Goal: Register for event/course

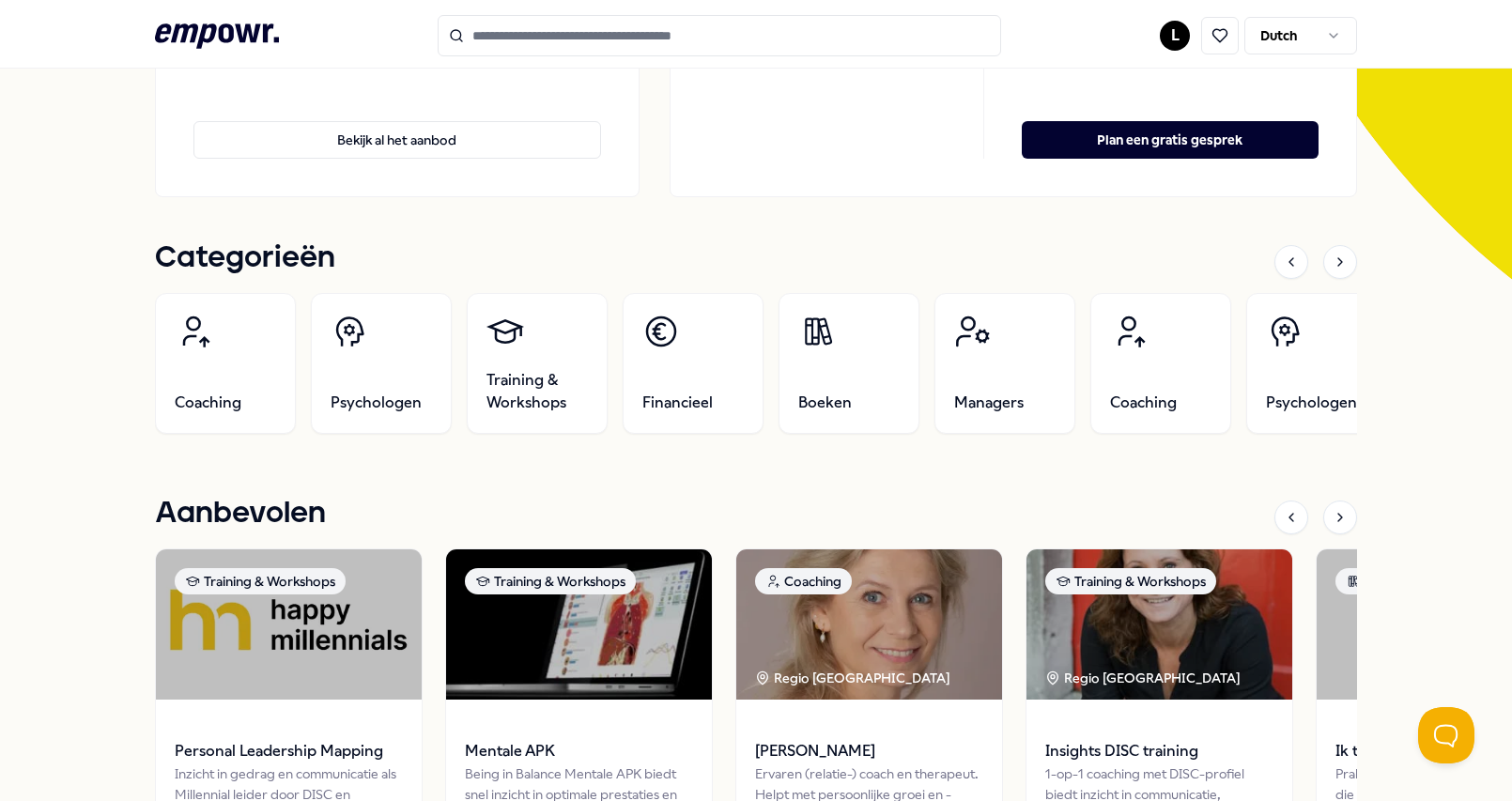
scroll to position [593, 0]
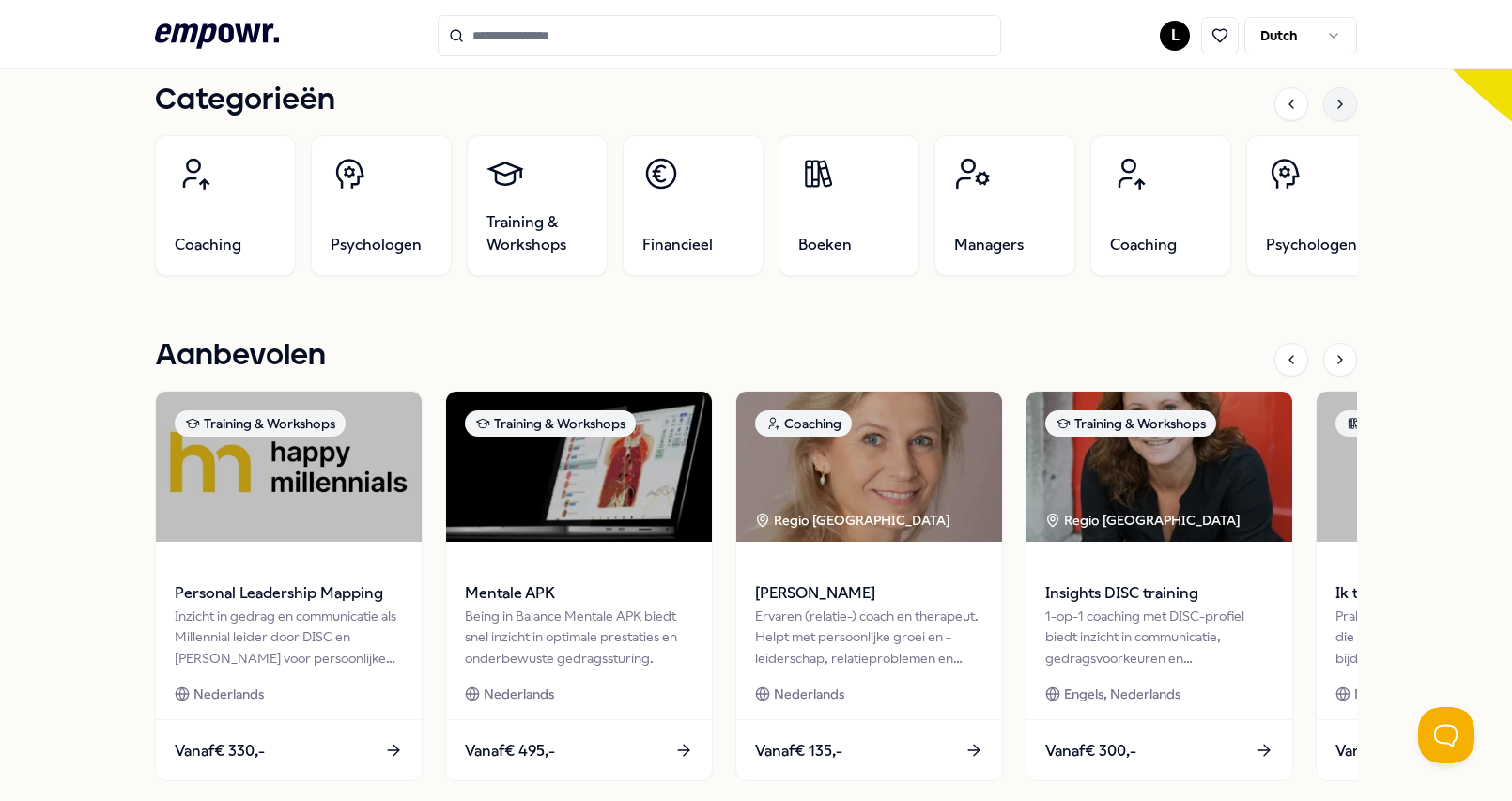
click at [1332, 109] on icon at bounding box center [1340, 105] width 15 height 15
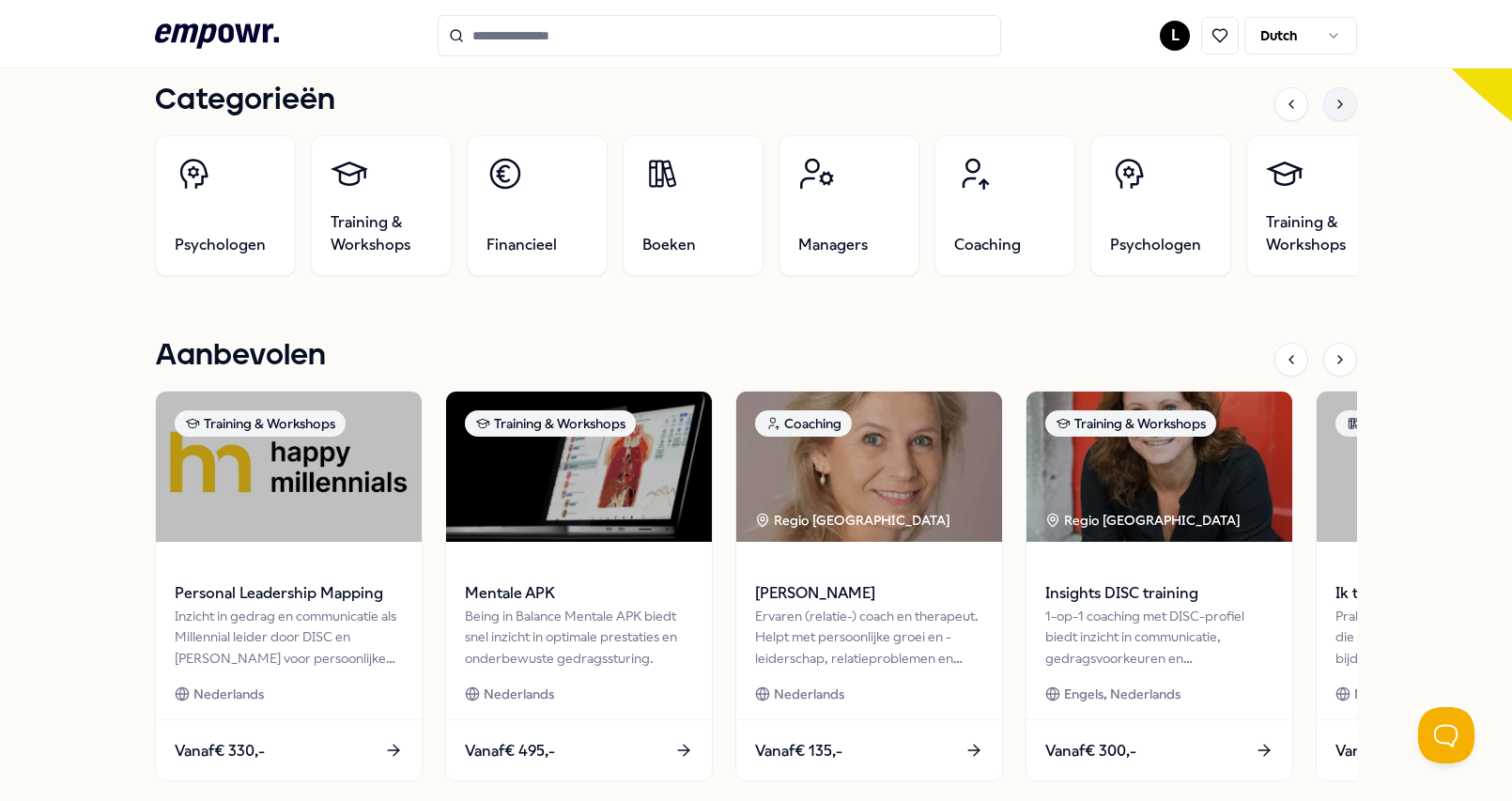
click at [1332, 109] on icon at bounding box center [1340, 105] width 15 height 15
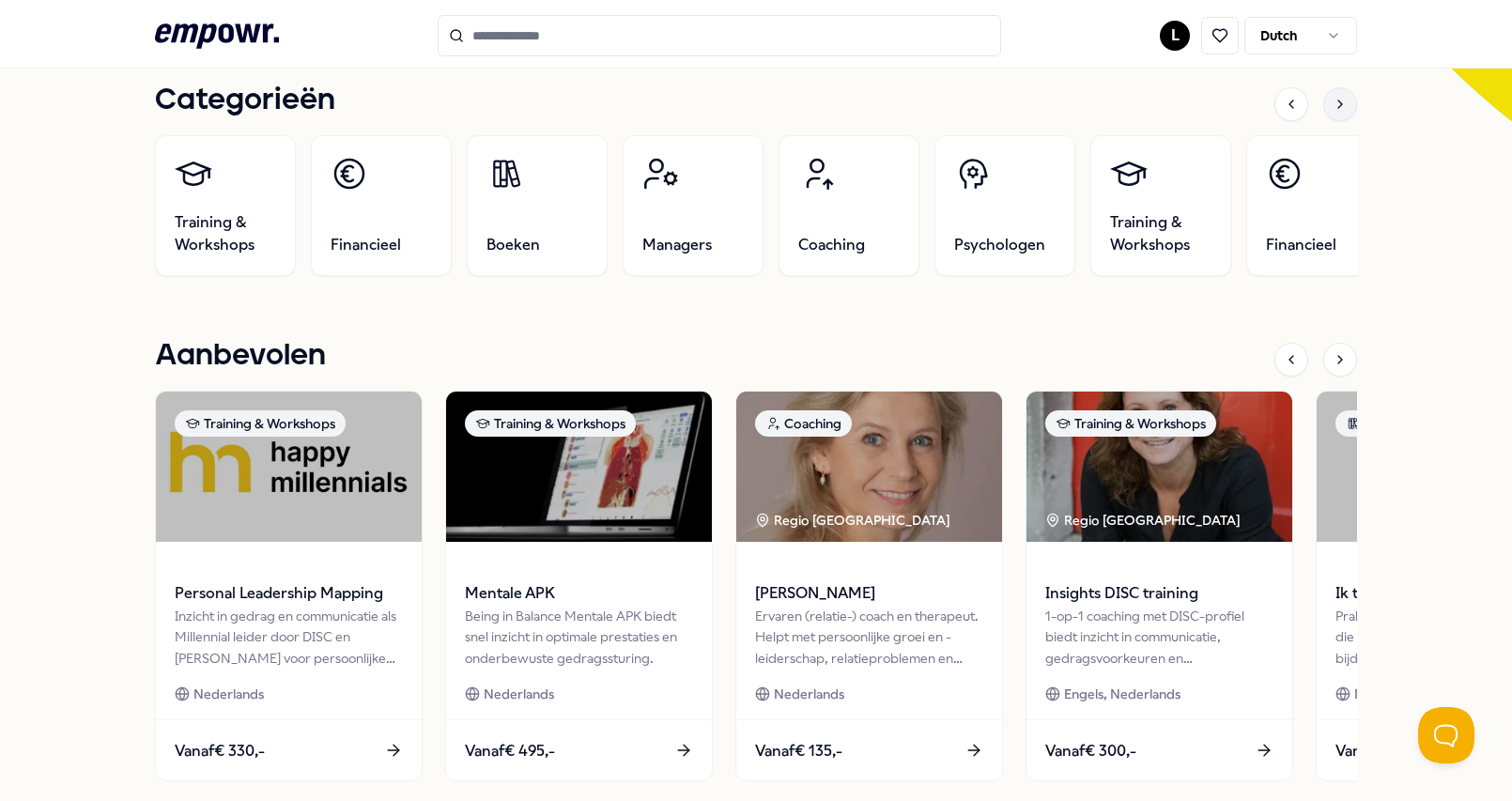
click at [1332, 109] on icon at bounding box center [1340, 105] width 15 height 15
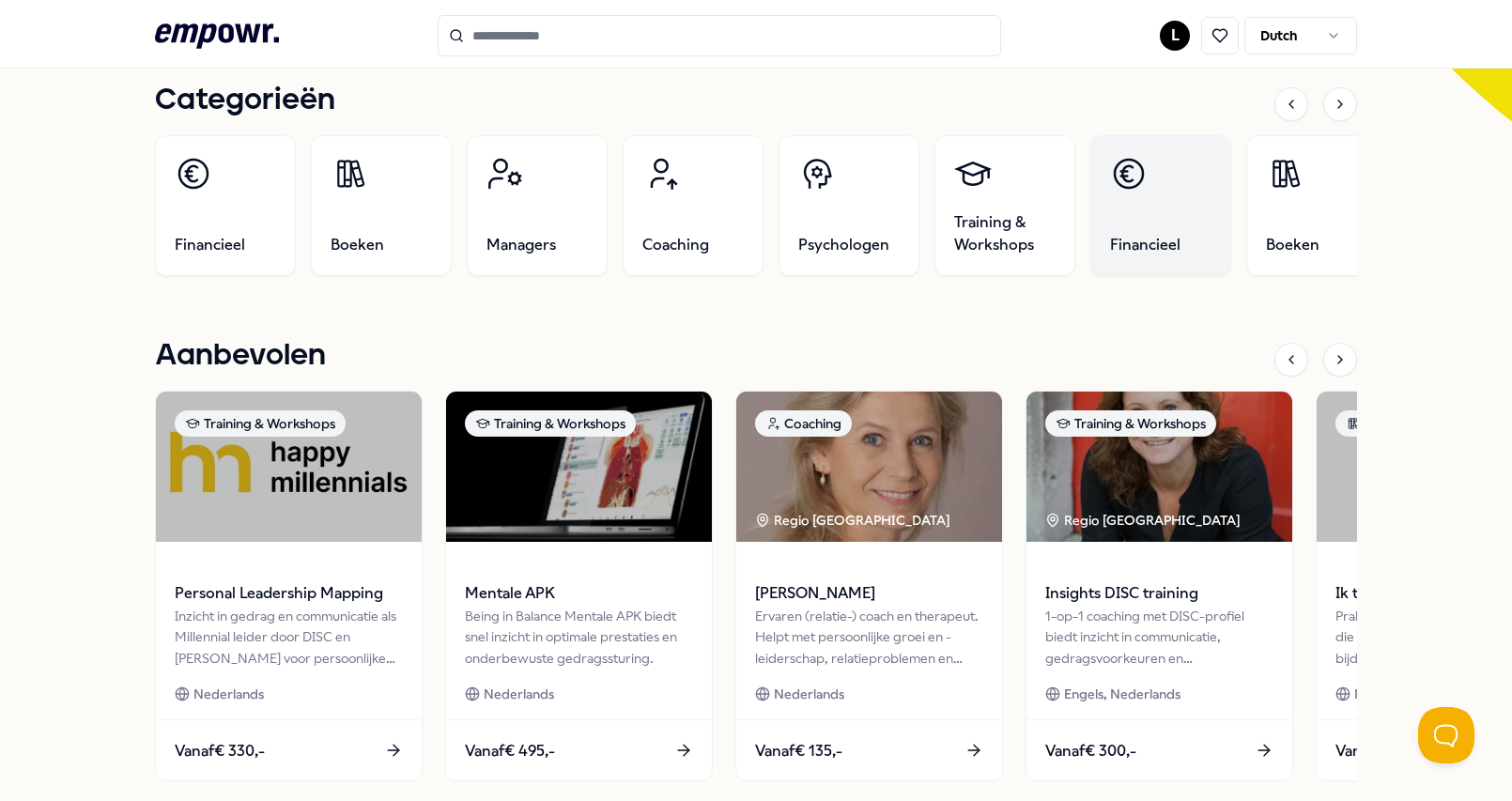
click at [1194, 231] on link "Financieel" at bounding box center [1160, 206] width 141 height 141
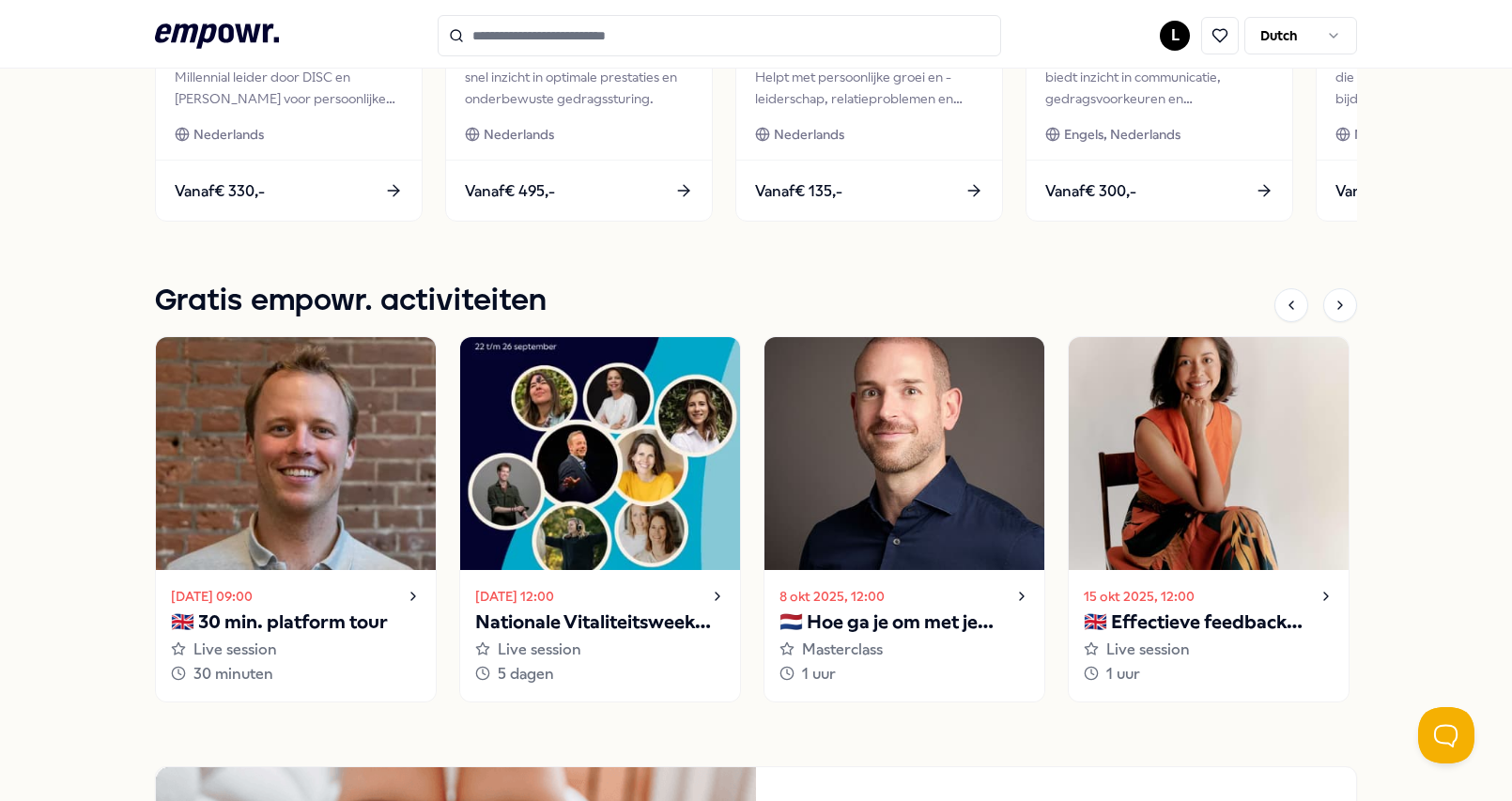
scroll to position [1202, 0]
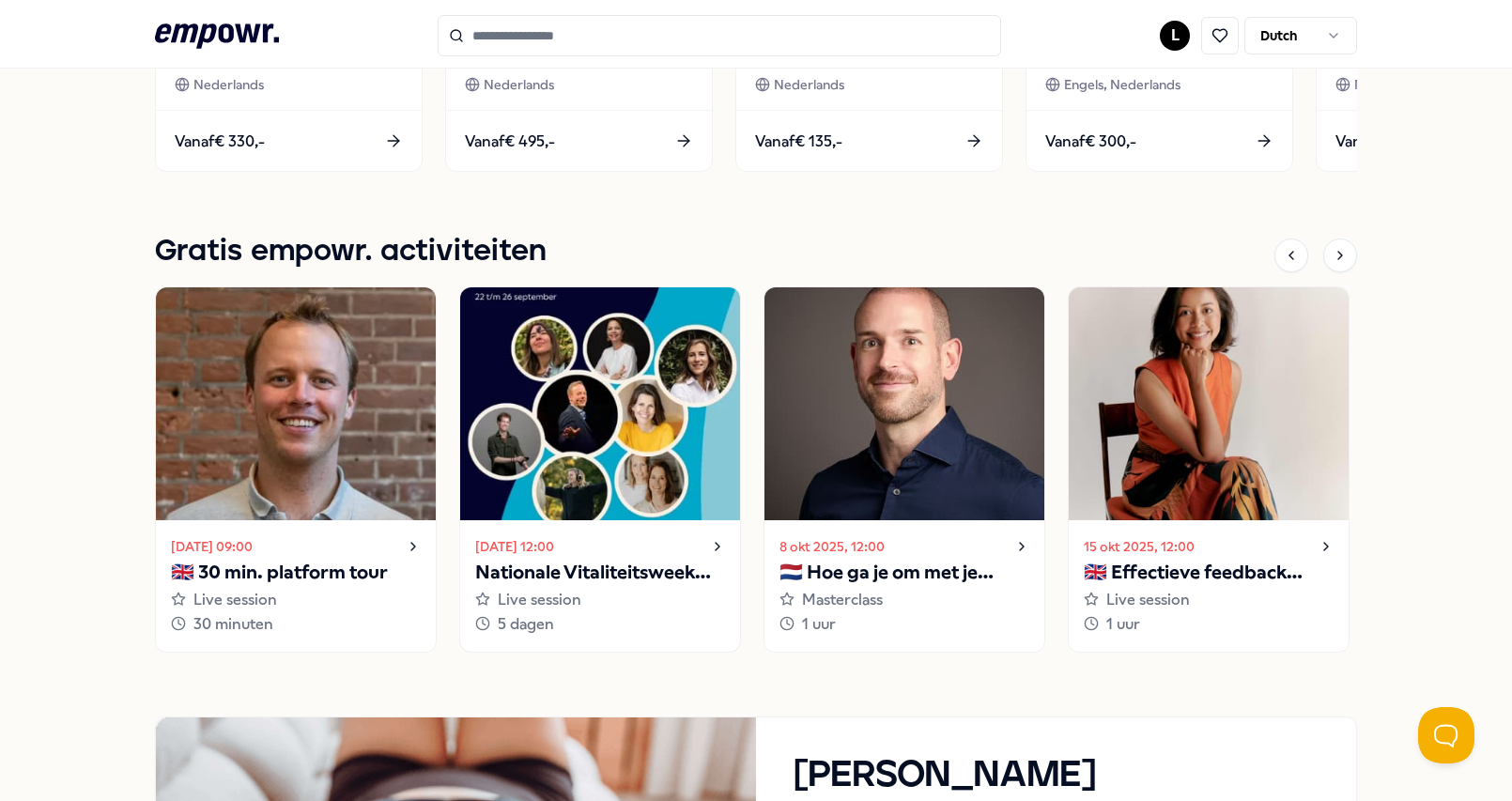
click at [630, 574] on p "Nationale Vitaliteitsweek 2025" at bounding box center [600, 572] width 250 height 30
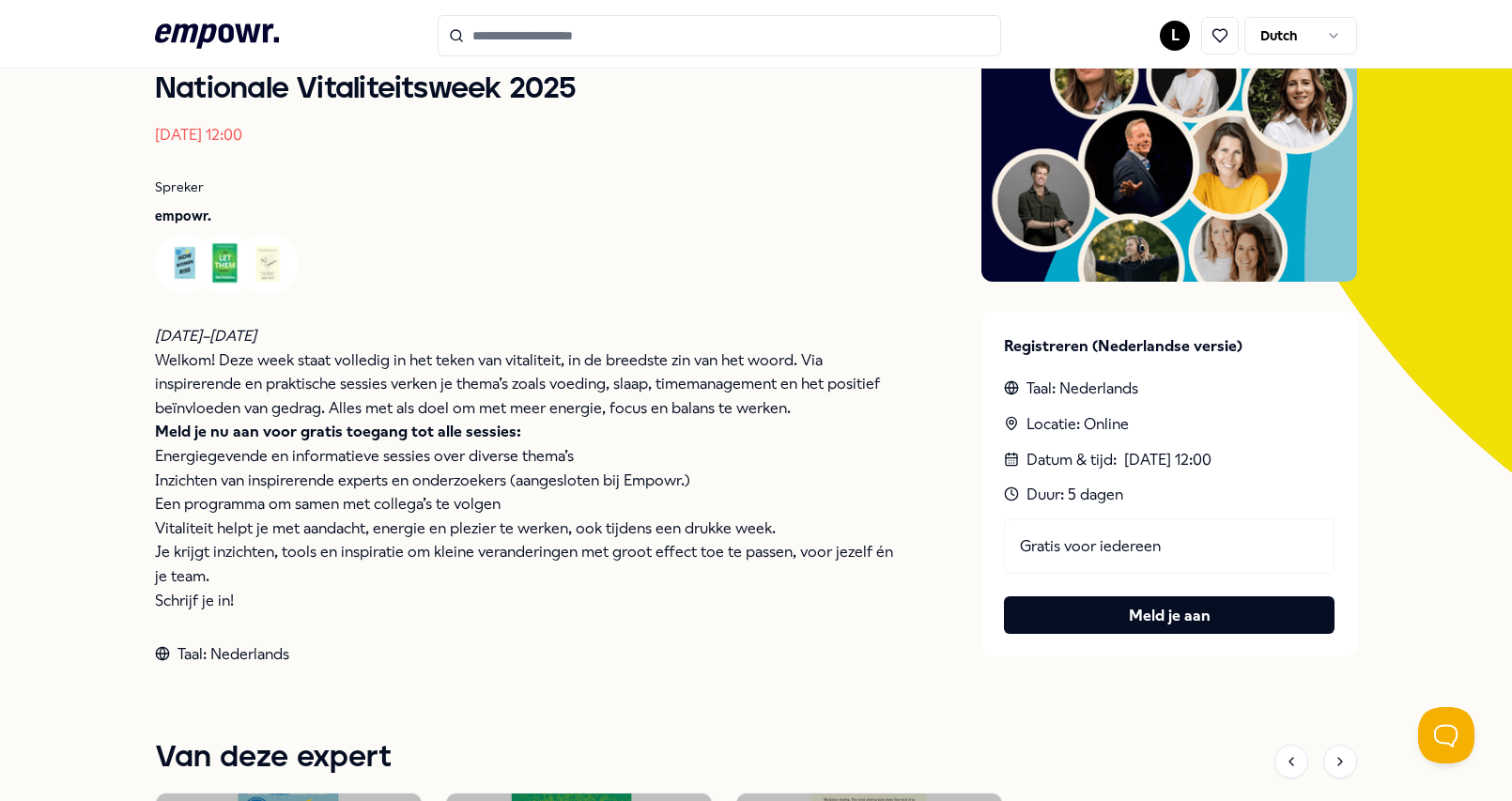
scroll to position [198, 0]
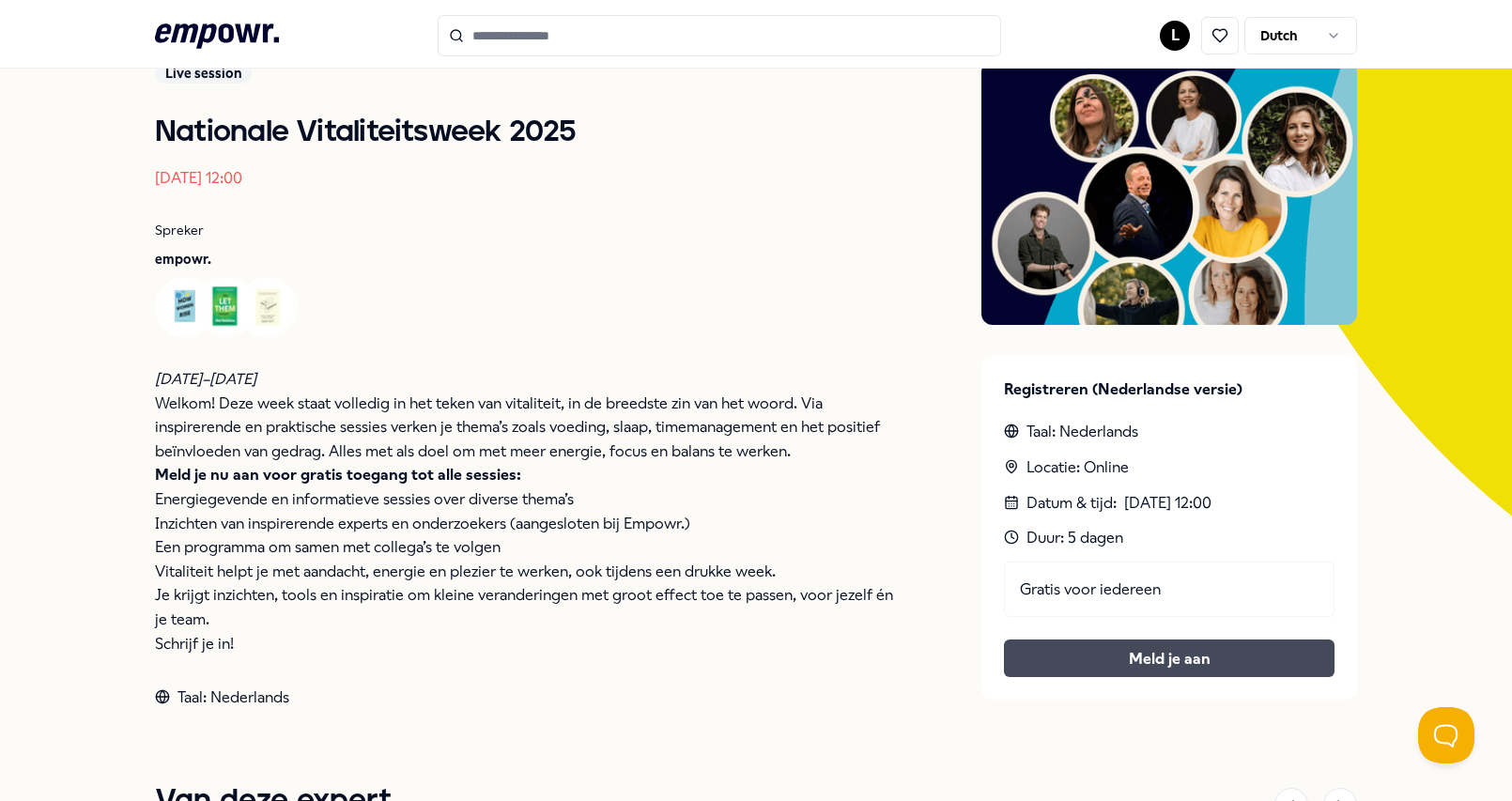
click at [1151, 660] on link "Meld je aan" at bounding box center [1169, 659] width 301 height 24
